Goal: Task Accomplishment & Management: Complete application form

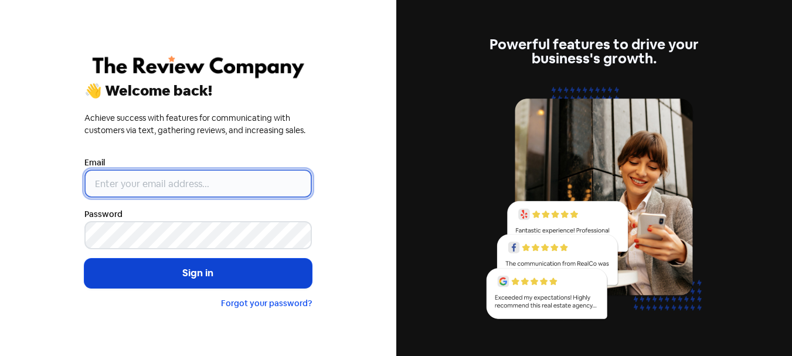
type input "[PERSON_NAME][EMAIL_ADDRESS][DOMAIN_NAME]"
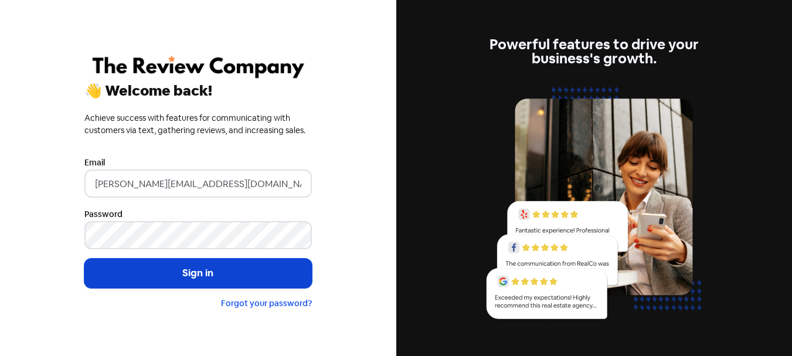
click at [188, 282] on button "Sign in" at bounding box center [197, 273] width 227 height 29
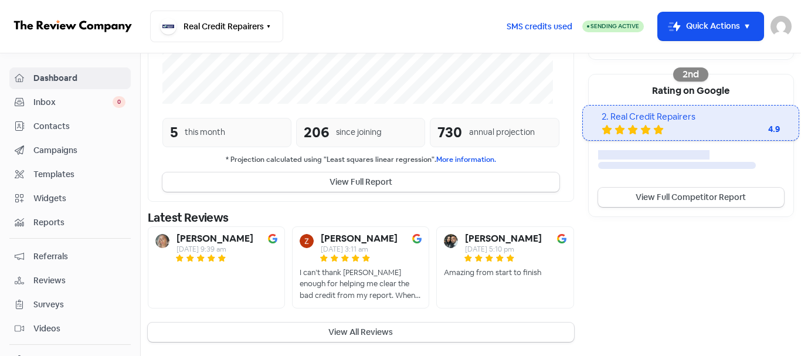
scroll to position [376, 0]
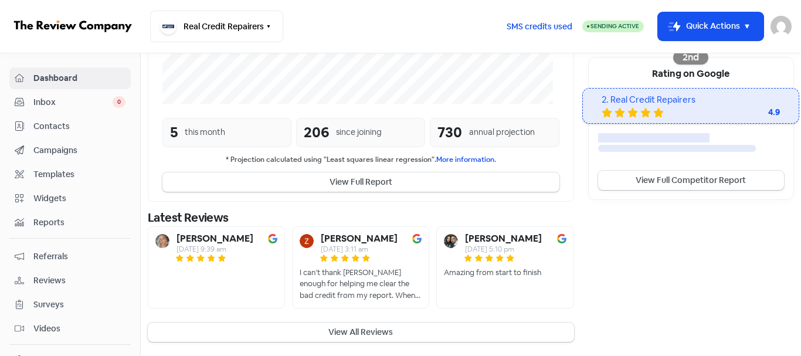
click at [53, 129] on span "Contacts" at bounding box center [79, 126] width 92 height 12
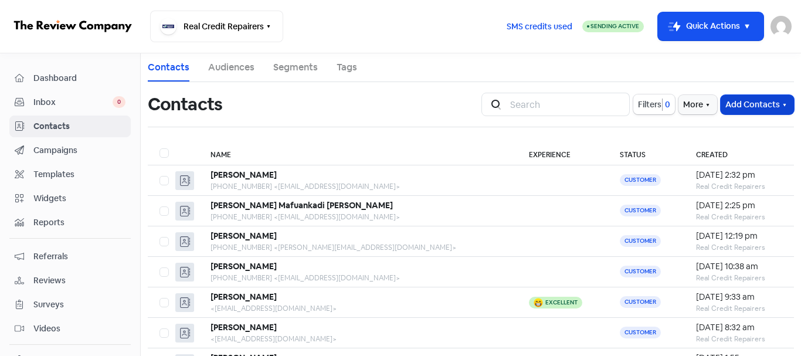
click at [737, 100] on button "Add Contacts" at bounding box center [757, 104] width 73 height 19
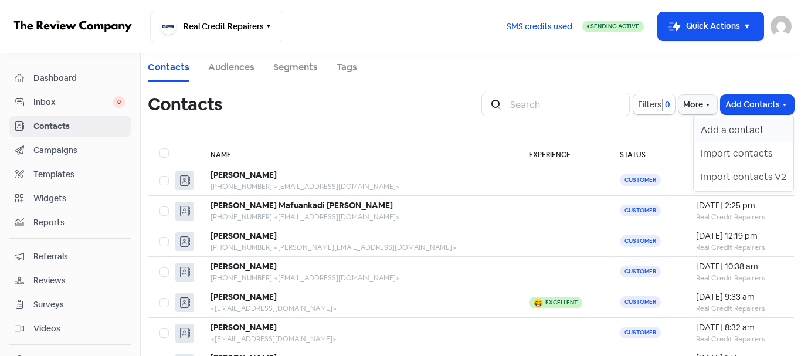
click at [729, 134] on button "Add a contact" at bounding box center [744, 129] width 100 height 23
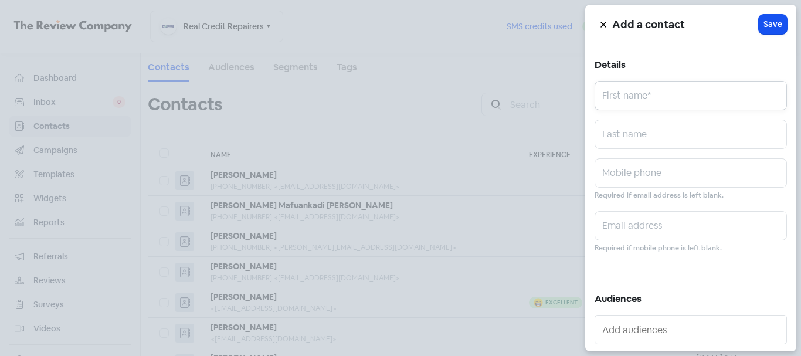
click at [637, 84] on input "text" at bounding box center [690, 95] width 192 height 29
paste input "[PERSON_NAME]"
click at [647, 100] on input "[PERSON_NAME]" at bounding box center [690, 95] width 192 height 29
type input "[PERSON_NAME]"
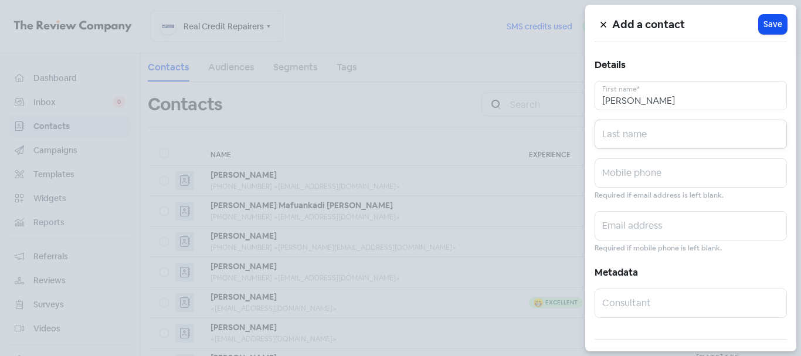
click at [641, 128] on input "text" at bounding box center [690, 134] width 192 height 29
paste input "[PERSON_NAME]"
type input "[PERSON_NAME]"
click at [647, 113] on div "Add a contact Icon For Loading Save Details [PERSON_NAME] First name* [PERSON_N…" at bounding box center [690, 178] width 211 height 346
click at [648, 108] on input "[PERSON_NAME]" at bounding box center [690, 95] width 192 height 29
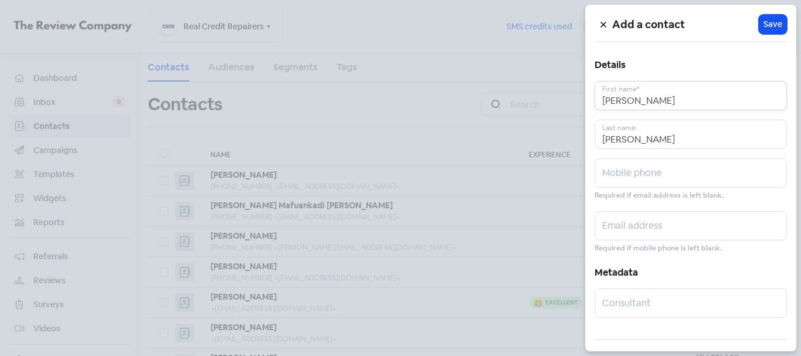
type input "[PERSON_NAME]"
click at [624, 179] on input "text" at bounding box center [690, 172] width 192 height 29
paste input "0412972370"
type input "0412972370"
click at [661, 224] on input "text" at bounding box center [690, 225] width 192 height 29
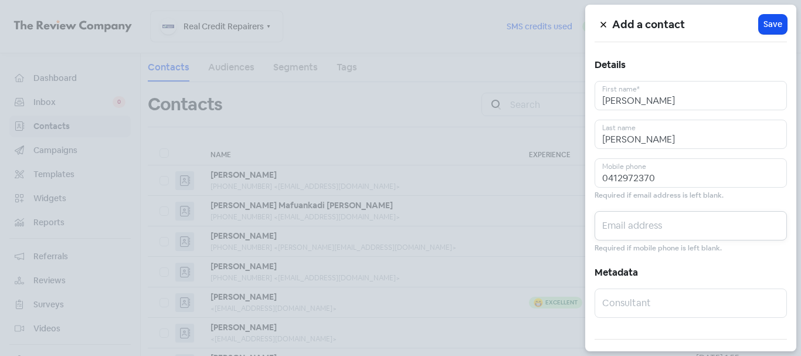
paste input "[EMAIL_ADDRESS][DOMAIN_NAME]"
type input "[EMAIL_ADDRESS][DOMAIN_NAME]"
click at [772, 28] on span "Save" at bounding box center [772, 24] width 19 height 12
click at [765, 30] on span "Save" at bounding box center [772, 24] width 19 height 12
